Goal: Navigation & Orientation: Understand site structure

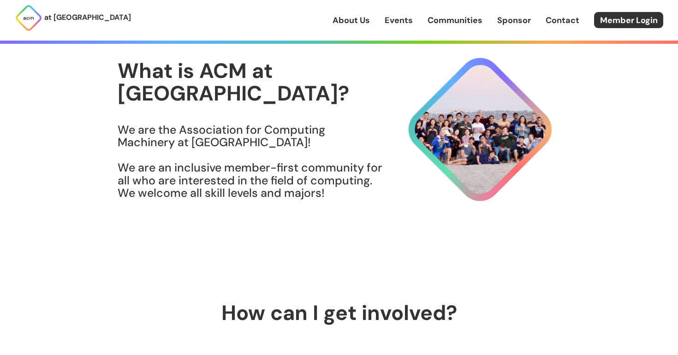
click at [341, 253] on img at bounding box center [339, 256] width 14 height 14
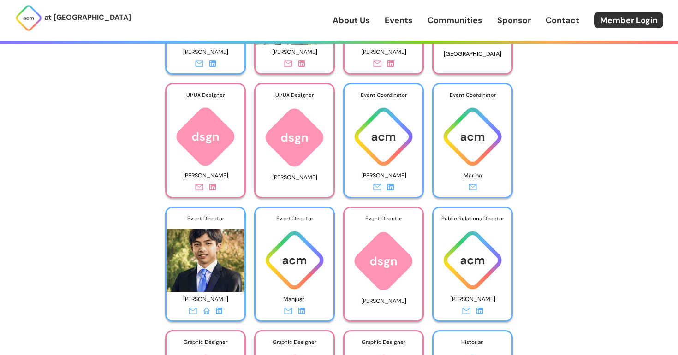
scroll to position [2081, 0]
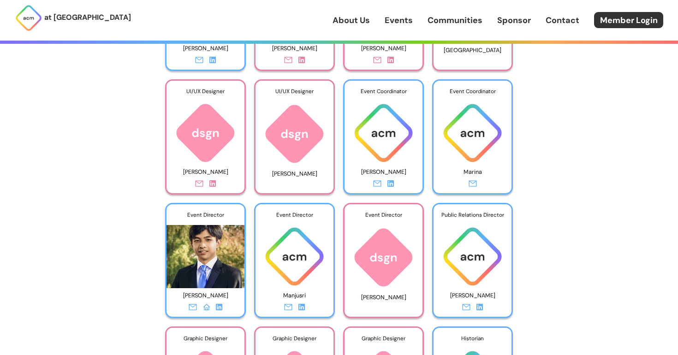
click at [395, 143] on img at bounding box center [384, 133] width 78 height 63
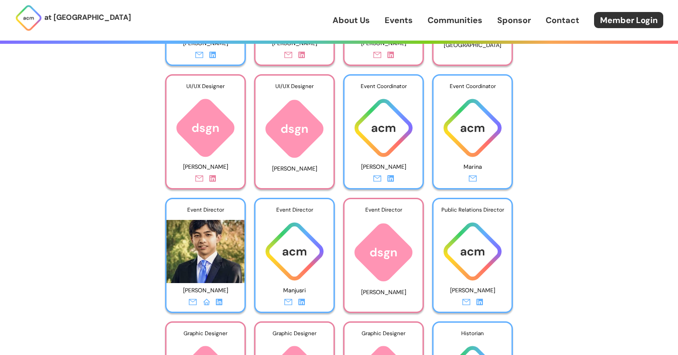
scroll to position [2055, 0]
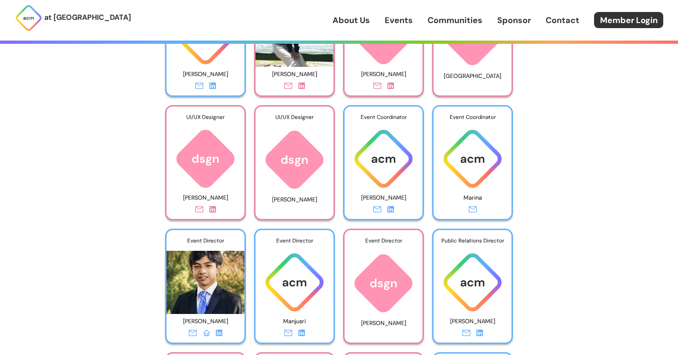
click at [371, 185] on img at bounding box center [384, 158] width 78 height 63
click at [380, 160] on img at bounding box center [384, 158] width 78 height 63
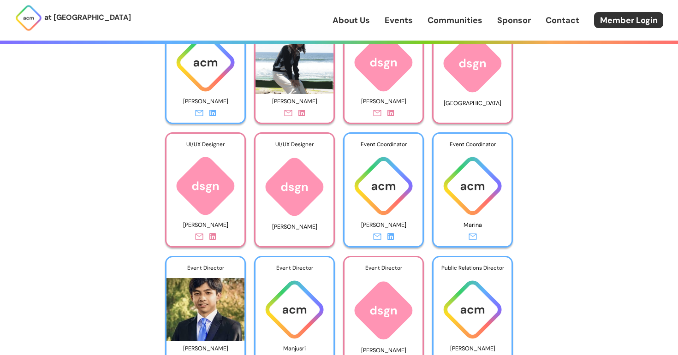
click at [455, 159] on img at bounding box center [473, 186] width 78 height 63
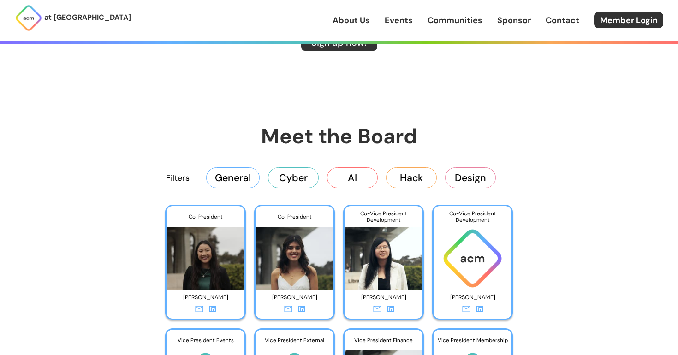
scroll to position [1325, 0]
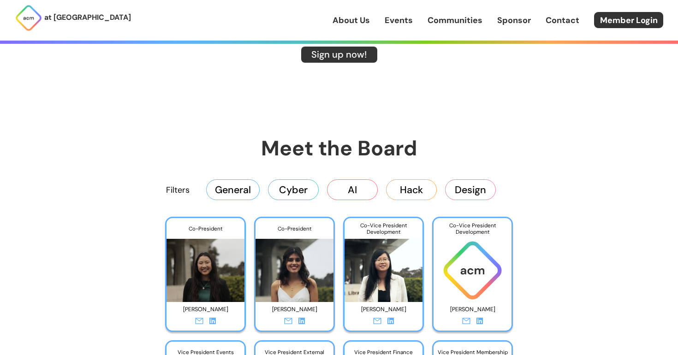
click at [464, 191] on button "Design" at bounding box center [470, 189] width 51 height 20
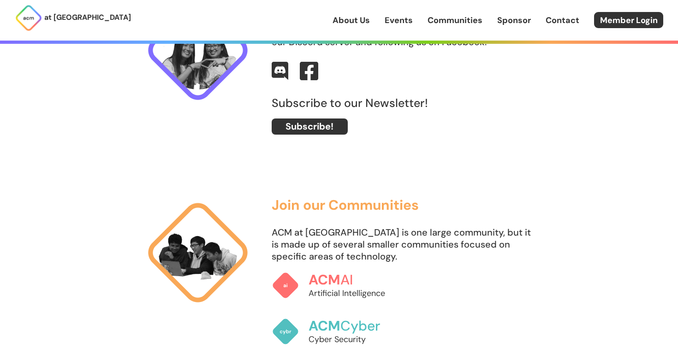
scroll to position [0, 0]
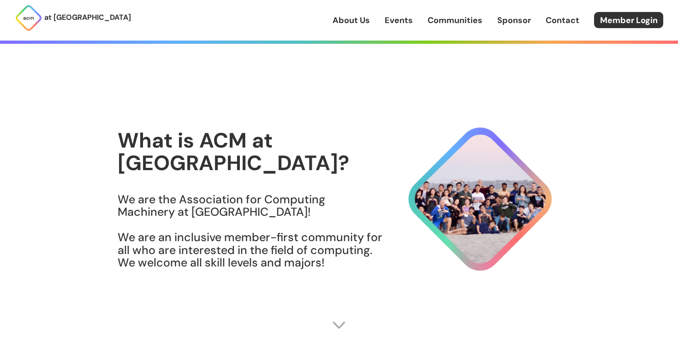
click at [387, 20] on link "Events" at bounding box center [399, 20] width 28 height 12
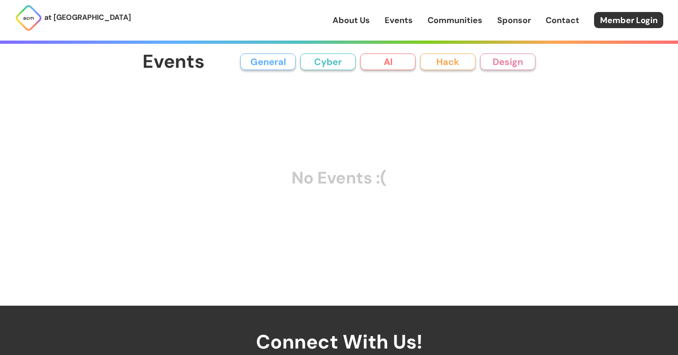
click at [435, 21] on link "Communities" at bounding box center [455, 20] width 55 height 12
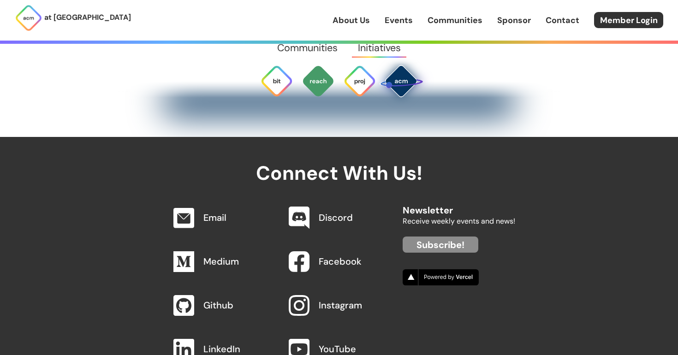
scroll to position [2990, 0]
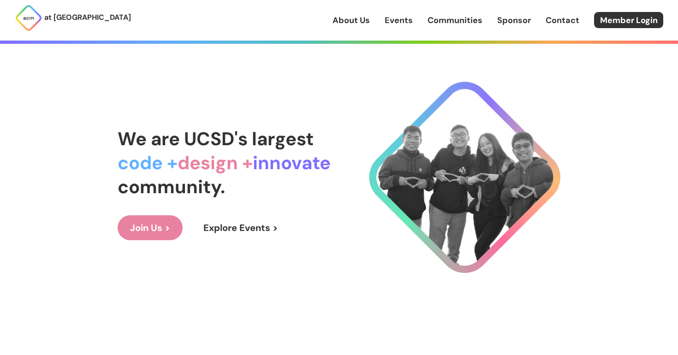
click at [364, 16] on link "About Us" at bounding box center [351, 20] width 37 height 12
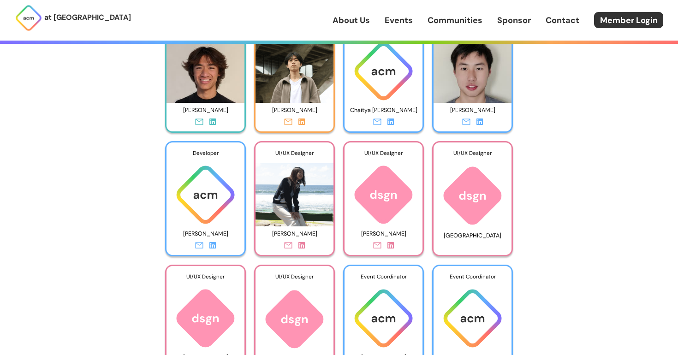
scroll to position [1908, 0]
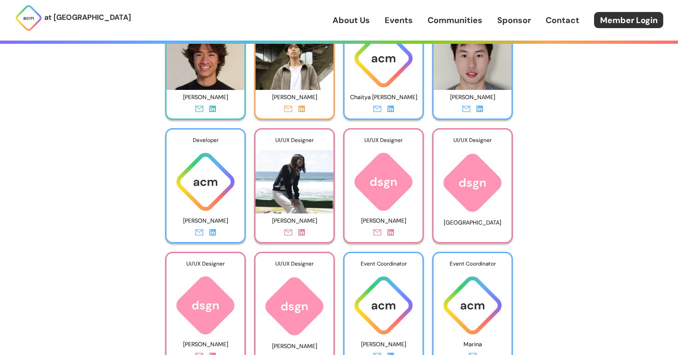
click at [464, 222] on p "[GEOGRAPHIC_DATA]" at bounding box center [473, 222] width 70 height 13
click at [467, 201] on img at bounding box center [473, 182] width 78 height 63
click at [383, 189] on img at bounding box center [384, 181] width 78 height 63
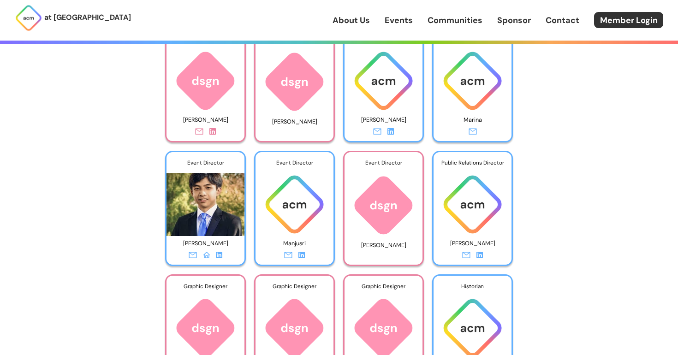
scroll to position [2133, 0]
click at [305, 254] on icon at bounding box center [302, 255] width 6 height 6
